Goal: Complete application form

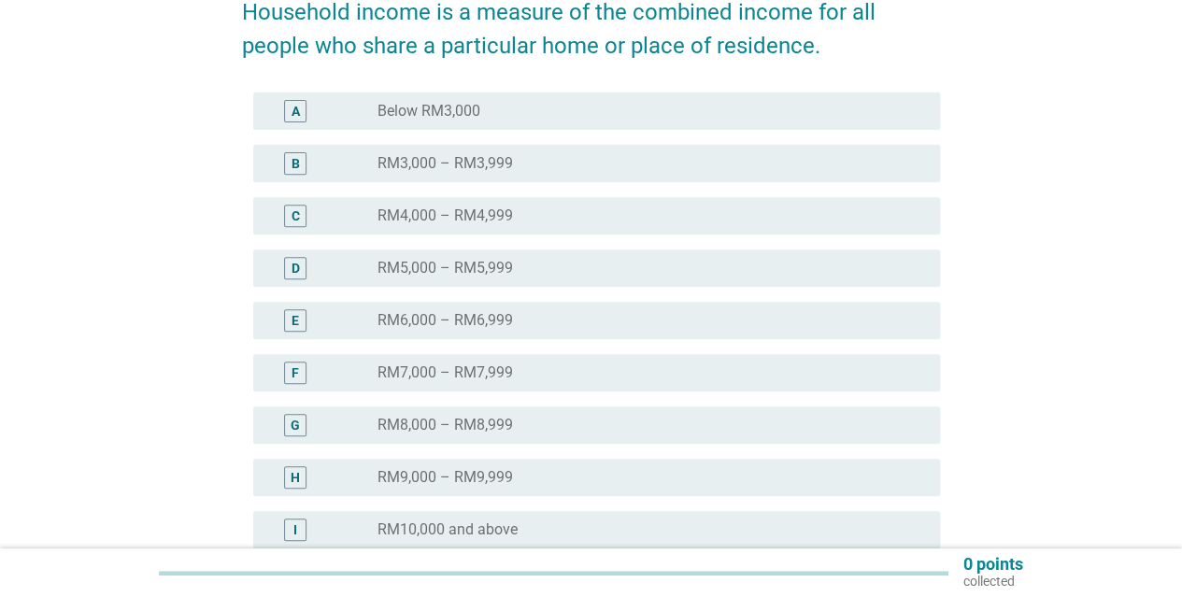
scroll to position [280, 0]
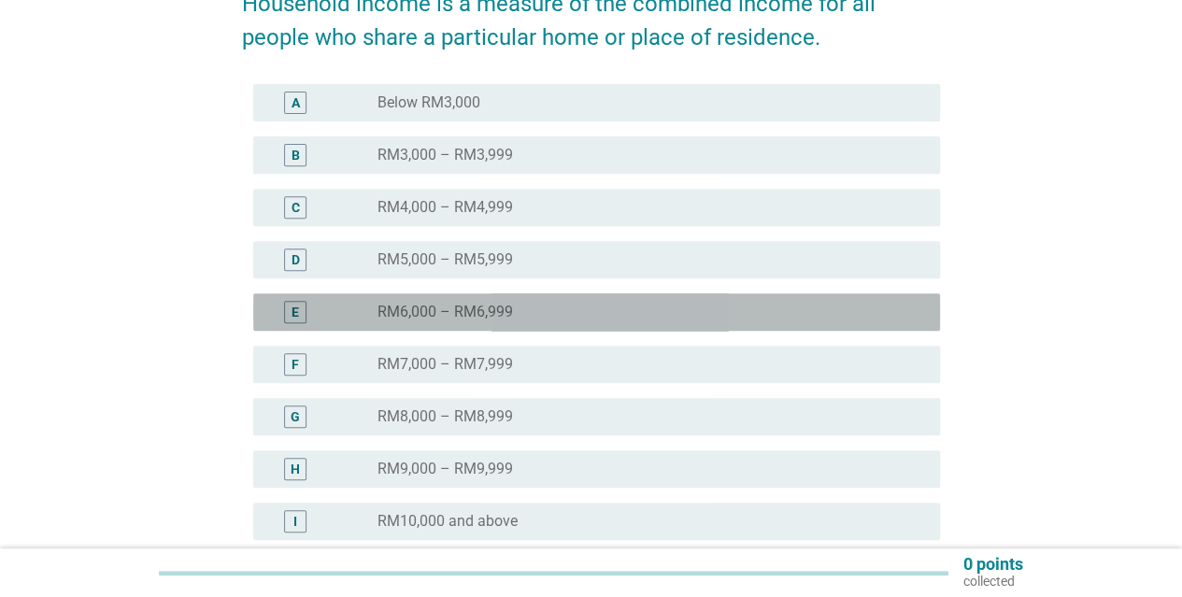
click at [546, 313] on div "radio_button_unchecked RM6,000 – RM6,999" at bounding box center [643, 312] width 532 height 19
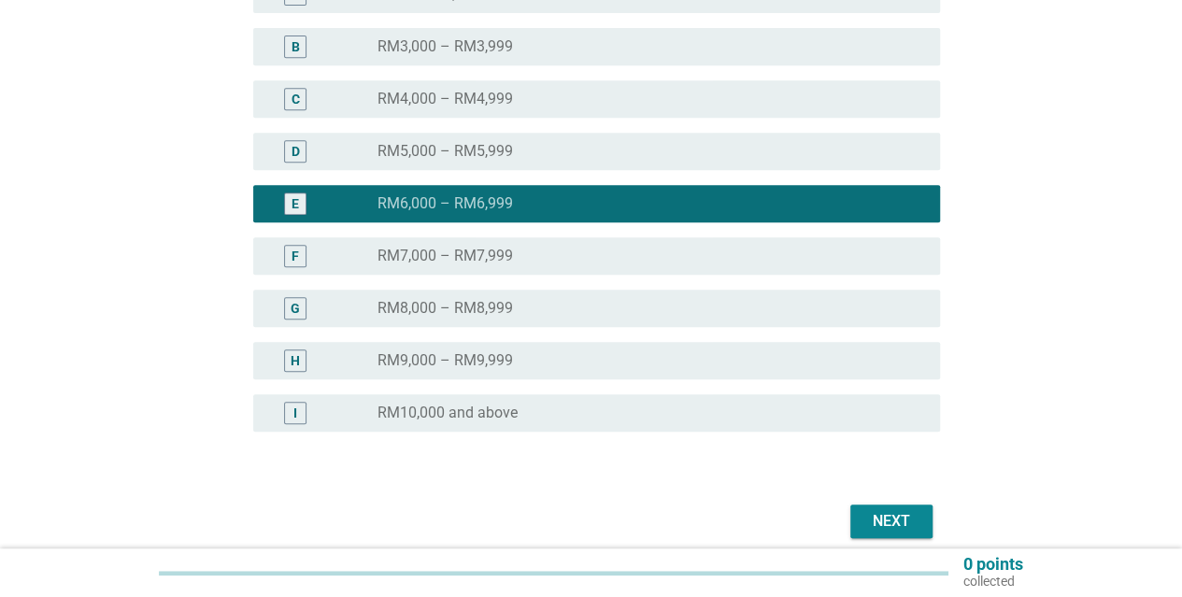
scroll to position [467, 0]
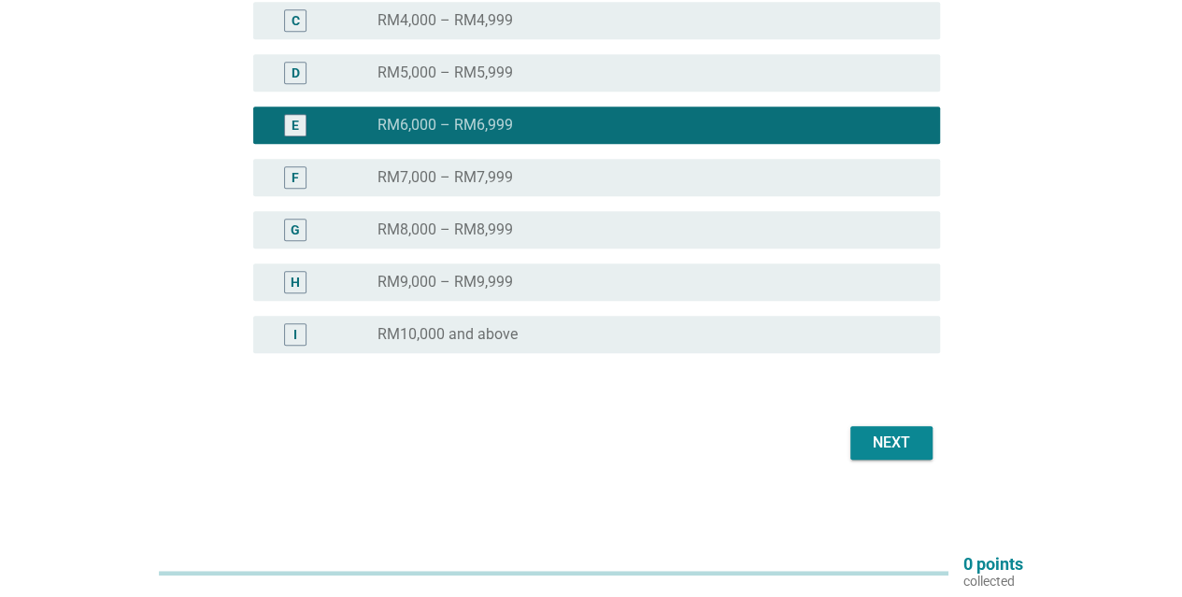
click at [890, 453] on div "Next" at bounding box center [891, 443] width 52 height 22
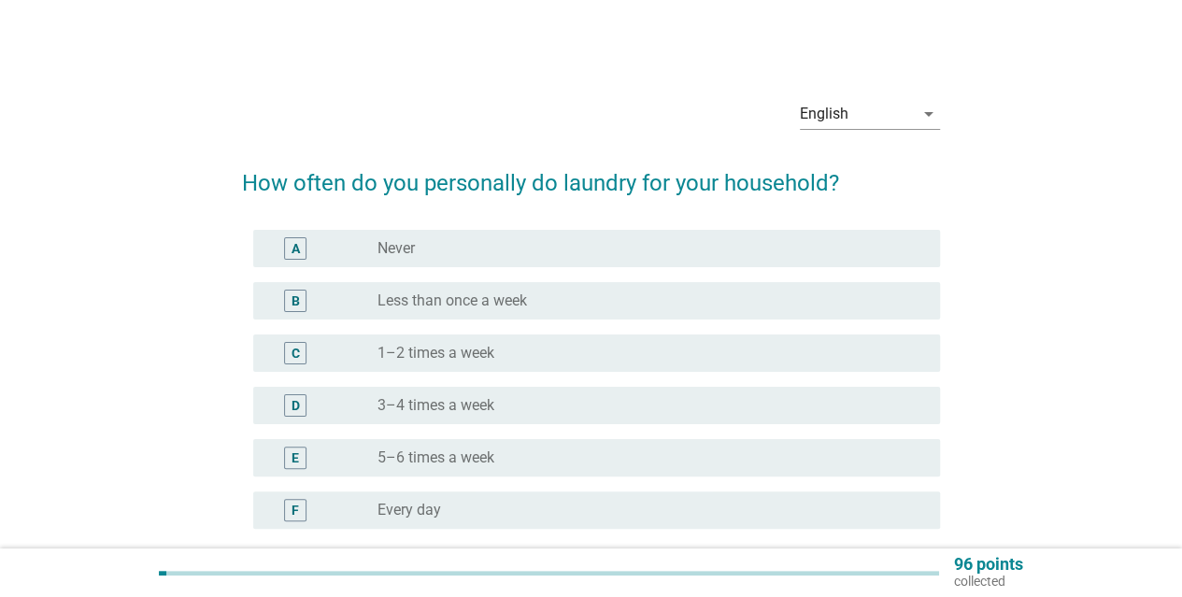
click at [431, 406] on label "3–4 times a week" at bounding box center [435, 405] width 117 height 19
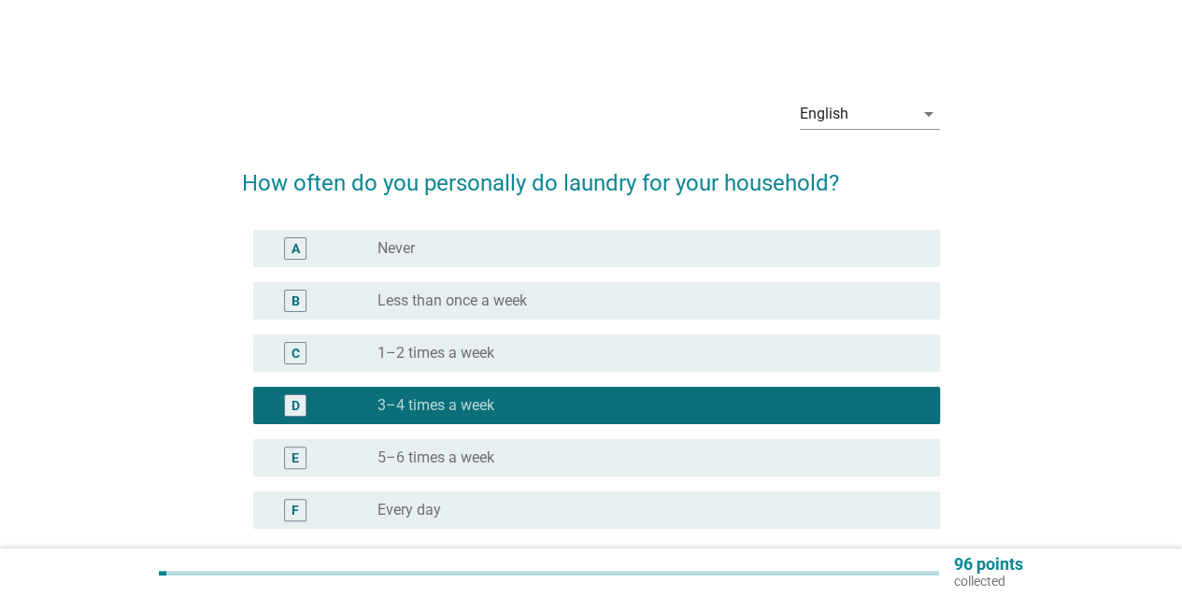
scroll to position [176, 0]
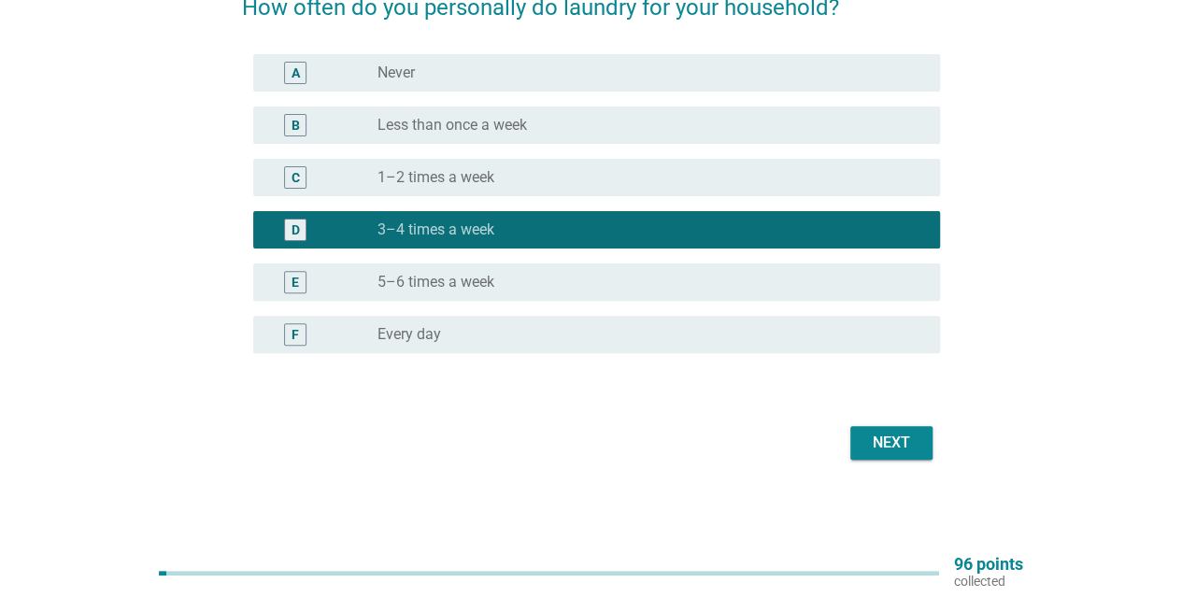
click at [887, 438] on div "Next" at bounding box center [891, 443] width 52 height 22
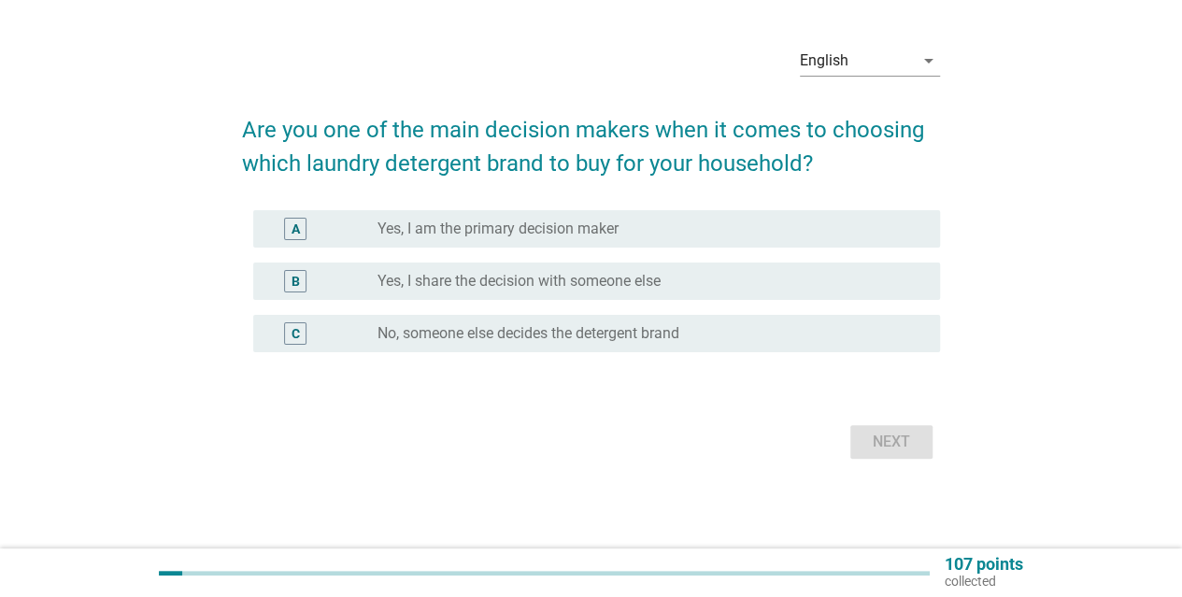
scroll to position [0, 0]
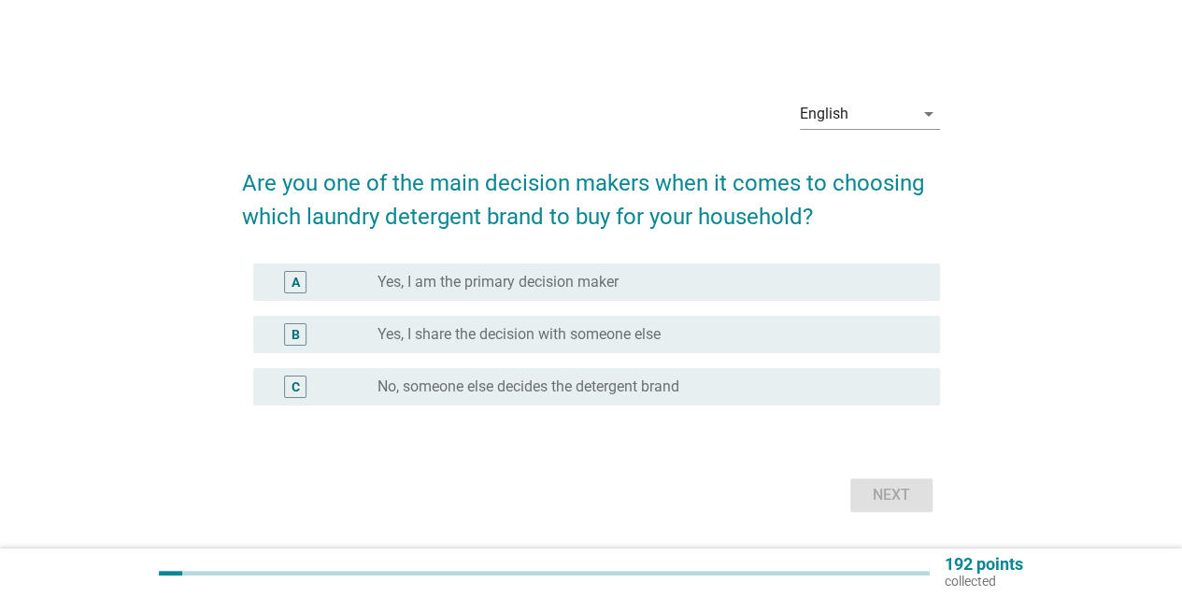
click at [614, 282] on label "Yes, I am the primary decision maker" at bounding box center [497, 282] width 241 height 19
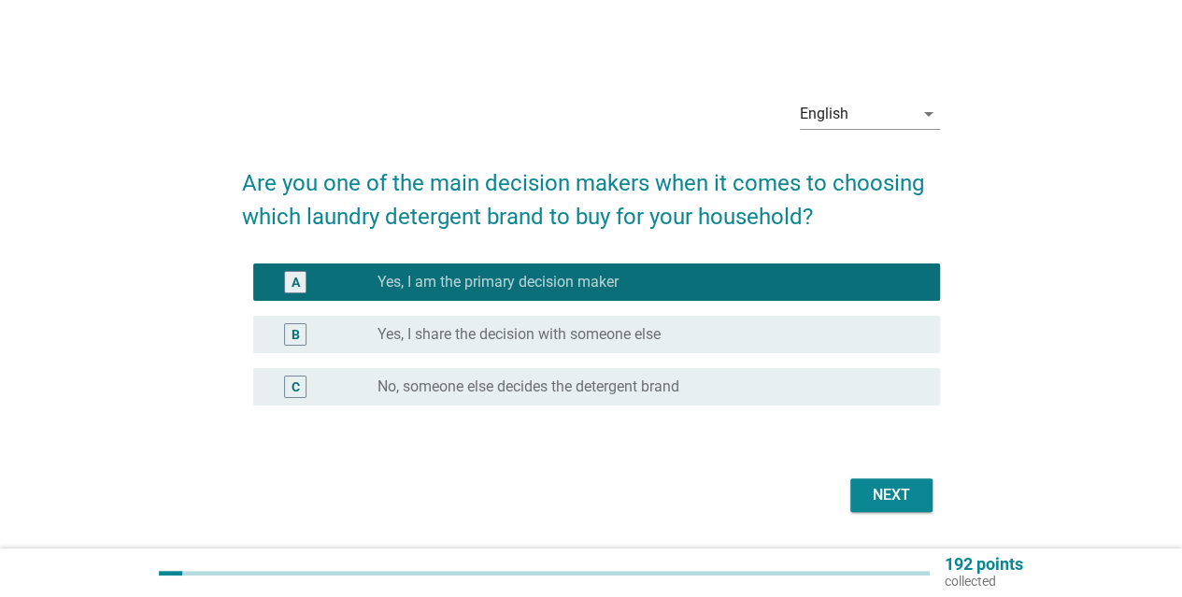
click at [901, 493] on div "Next" at bounding box center [891, 495] width 52 height 22
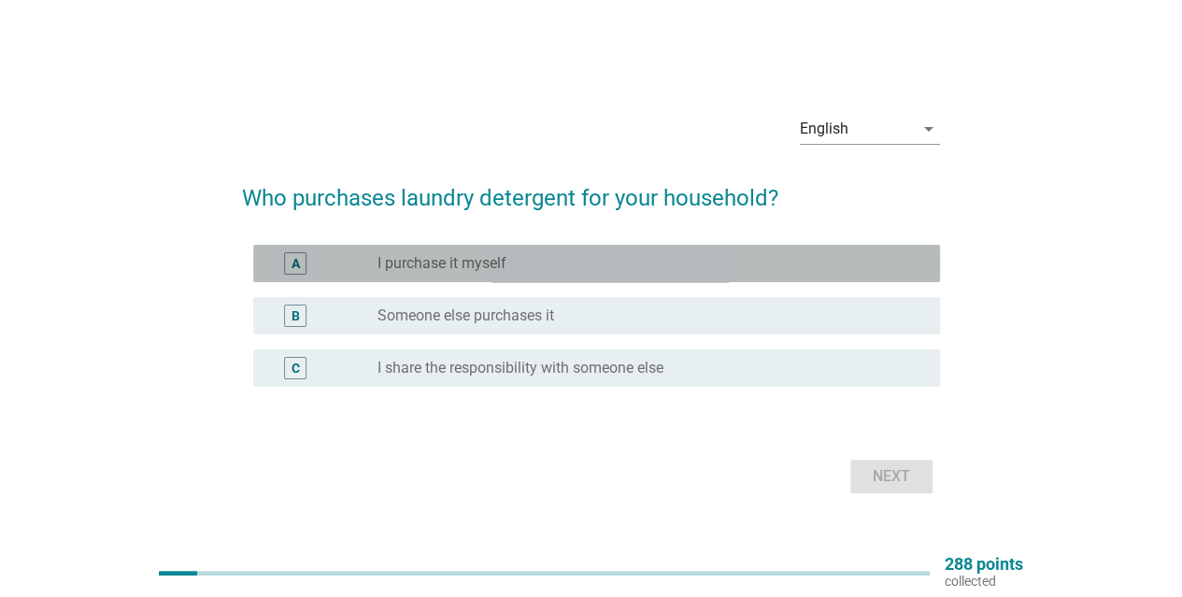
click at [418, 255] on label "I purchase it myself" at bounding box center [441, 263] width 129 height 19
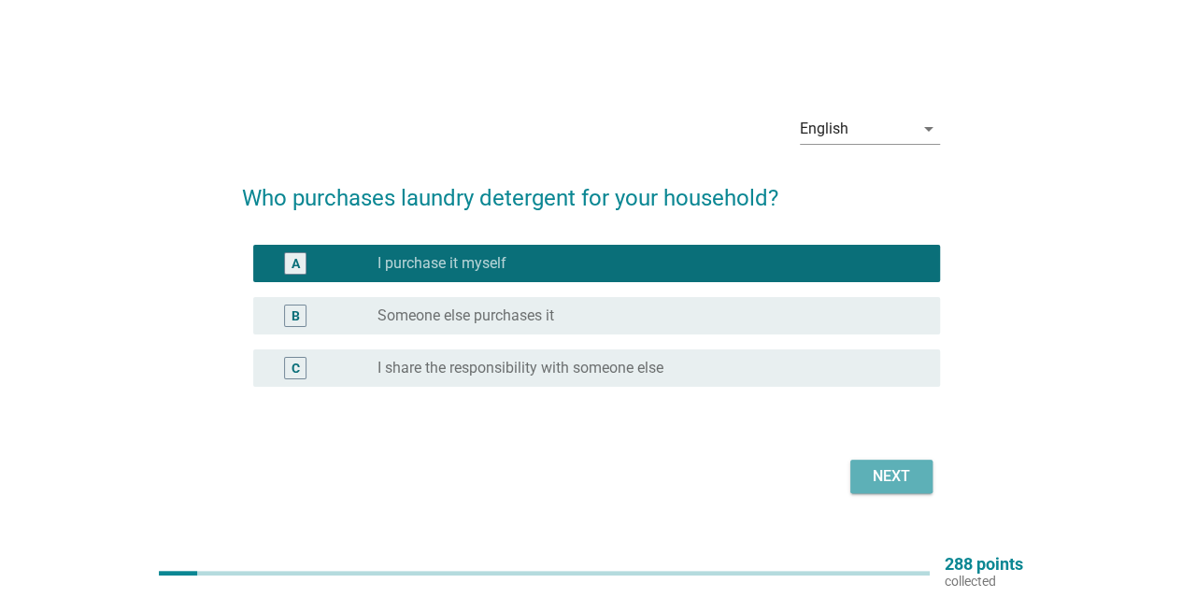
click at [871, 466] on div "Next" at bounding box center [891, 476] width 52 height 22
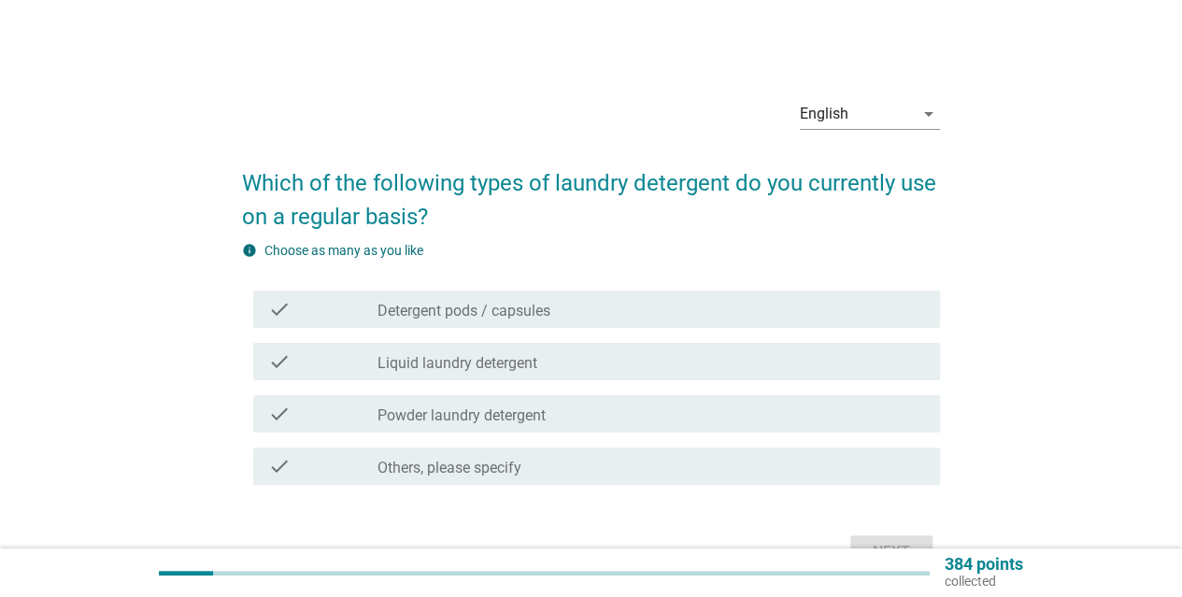
click at [538, 358] on div "check_box_outline_blank Liquid laundry detergent" at bounding box center [650, 361] width 547 height 22
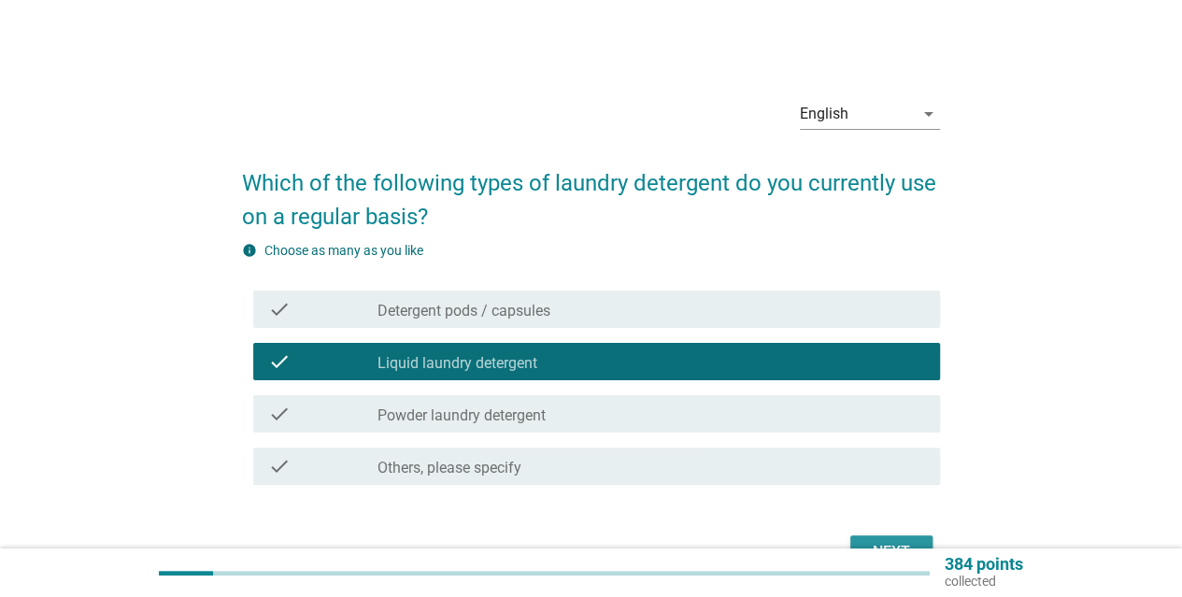
click at [906, 541] on button "Next" at bounding box center [891, 552] width 82 height 34
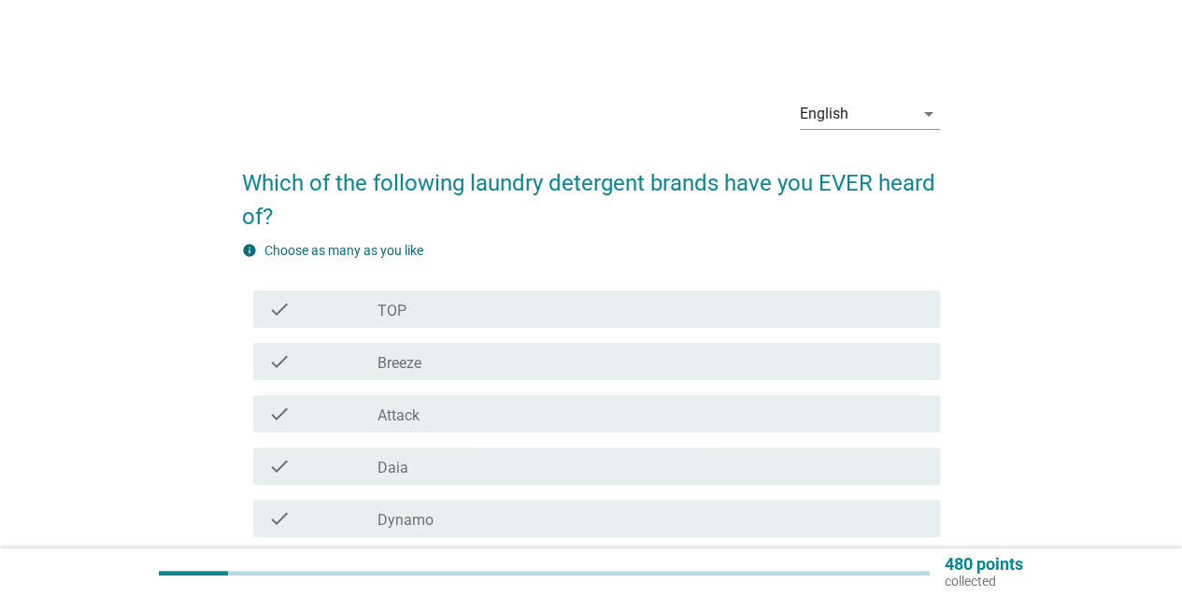
click at [498, 304] on div "check_box_outline_blank TOP" at bounding box center [650, 309] width 547 height 22
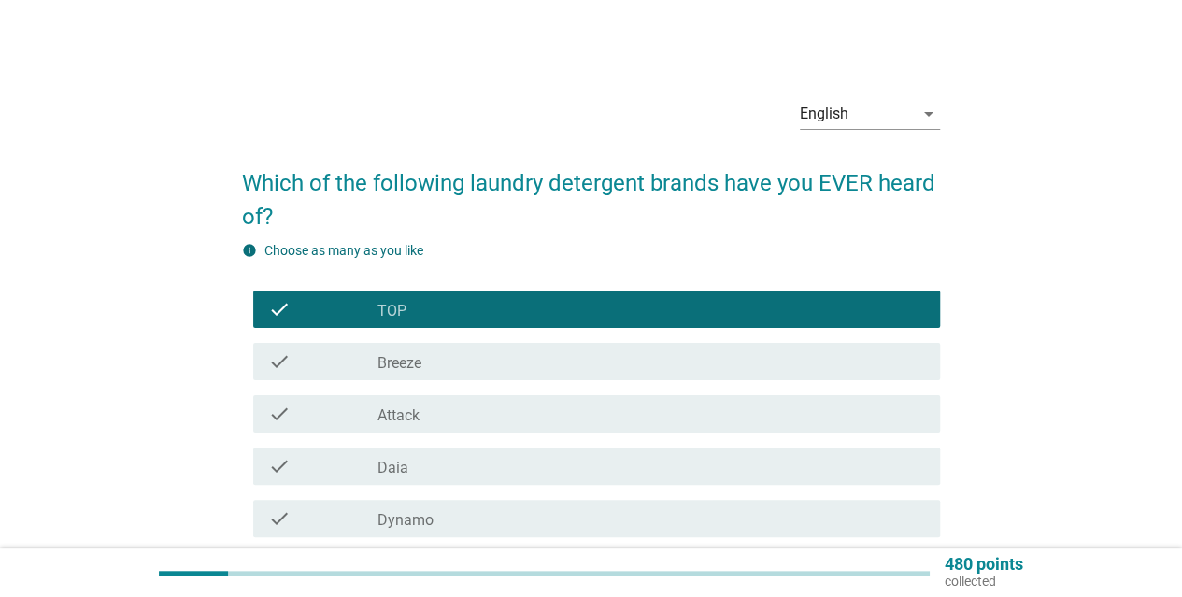
click at [514, 350] on div "check_box_outline_blank Breeze" at bounding box center [650, 361] width 547 height 22
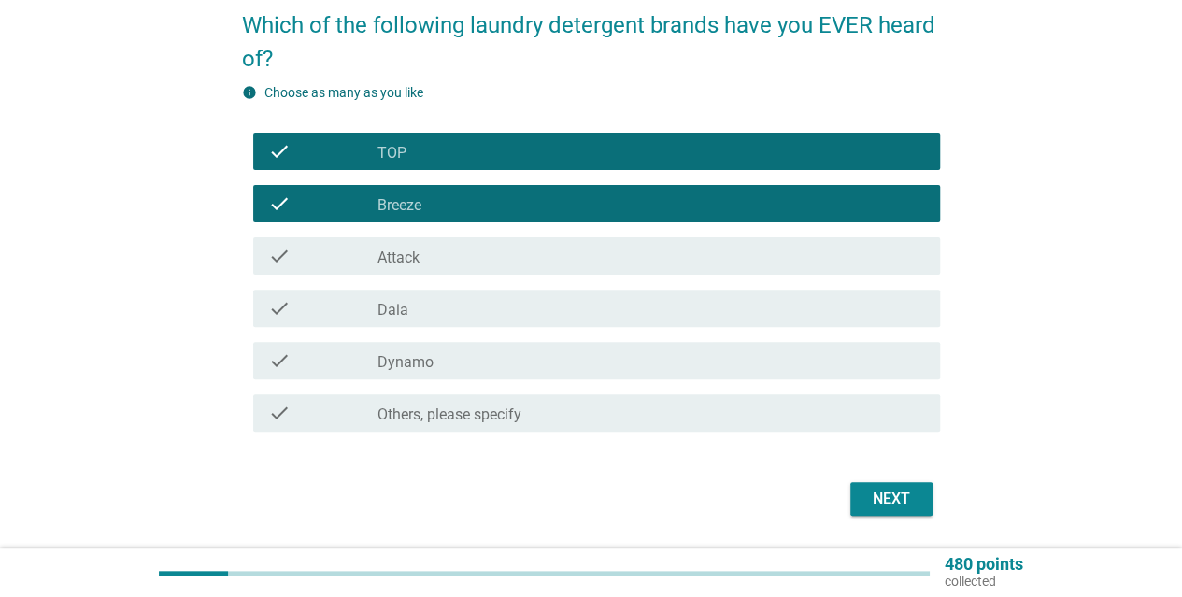
scroll to position [187, 0]
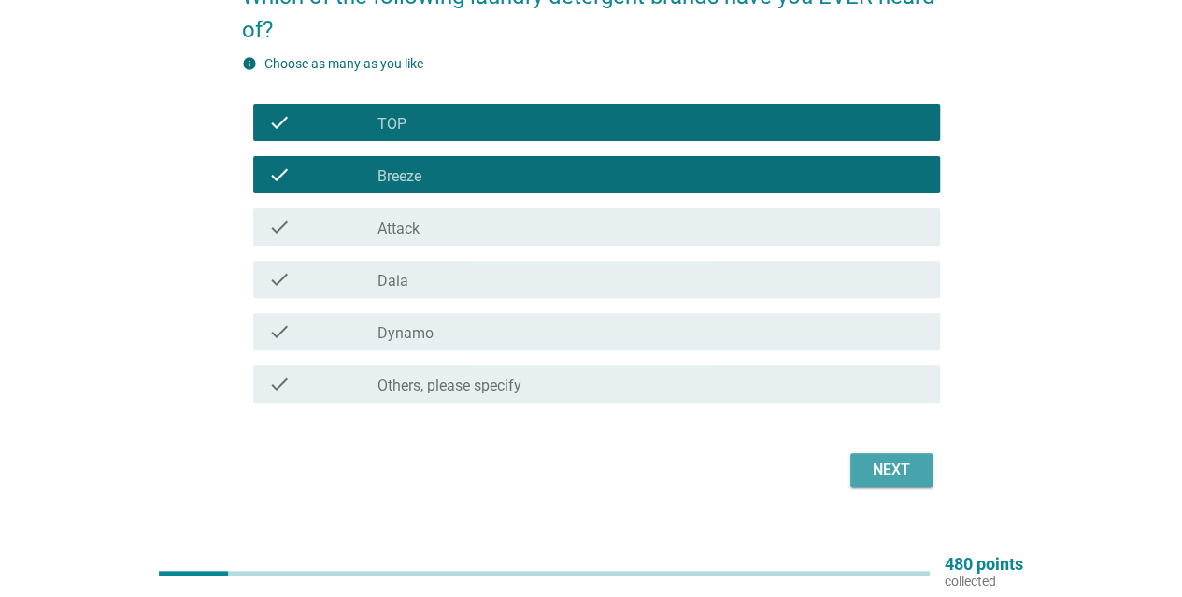
click at [879, 483] on button "Next" at bounding box center [891, 470] width 82 height 34
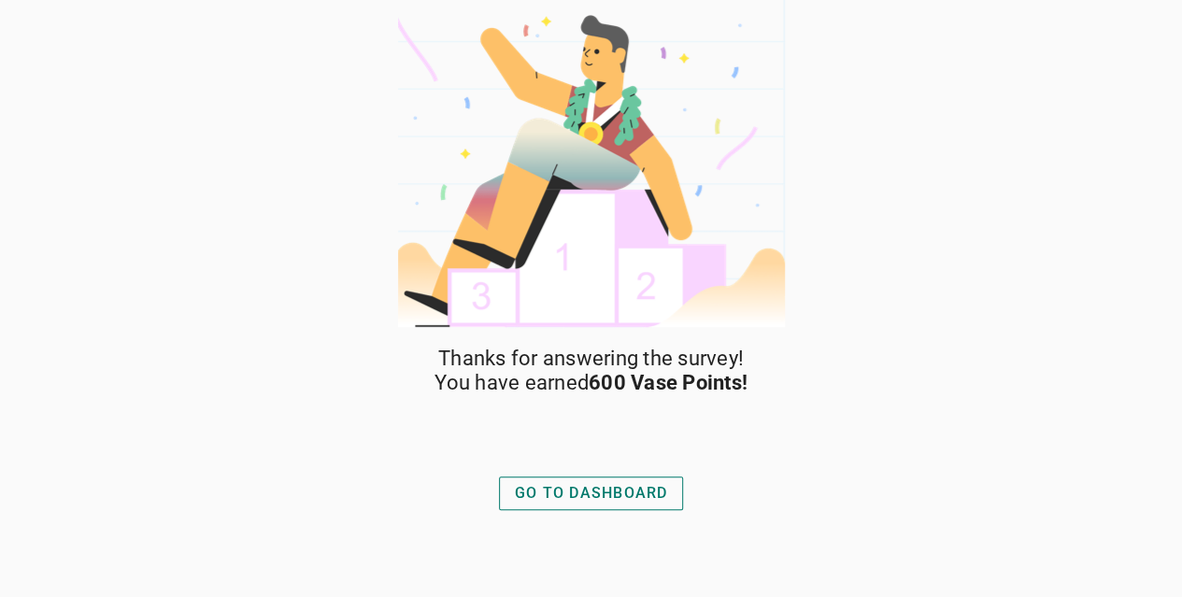
click at [601, 502] on div "GO TO DASHBOARD" at bounding box center [591, 493] width 153 height 22
